Goal: Information Seeking & Learning: Learn about a topic

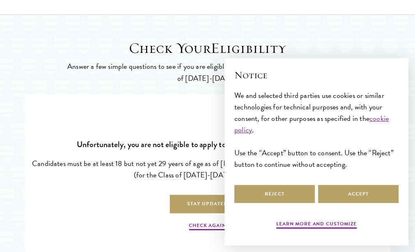
click at [112, 121] on div "Unfortunately, you are not eligible to apply to Schwarzman Scholars at this tim…" at bounding box center [207, 185] width 353 height 156
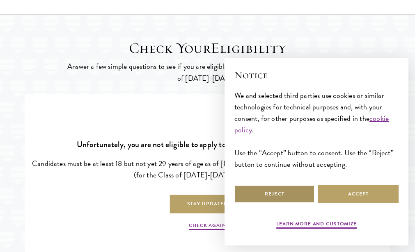
click at [278, 198] on button "Reject" at bounding box center [274, 194] width 80 height 18
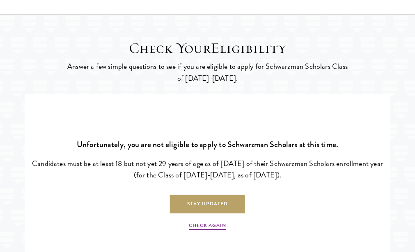
click at [109, 214] on p "Stay Updated" at bounding box center [207, 197] width 353 height 33
click at [52, 134] on div "Unfortunately, you are not eligible to apply to Schwarzman Scholars at this tim…" at bounding box center [207, 185] width 353 height 156
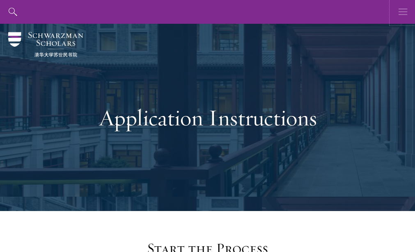
click at [406, 14] on icon "button" at bounding box center [402, 12] width 9 height 24
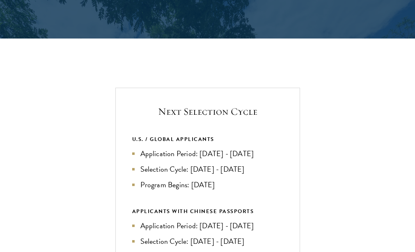
scroll to position [1608, 0]
